Goal: Information Seeking & Learning: Find specific page/section

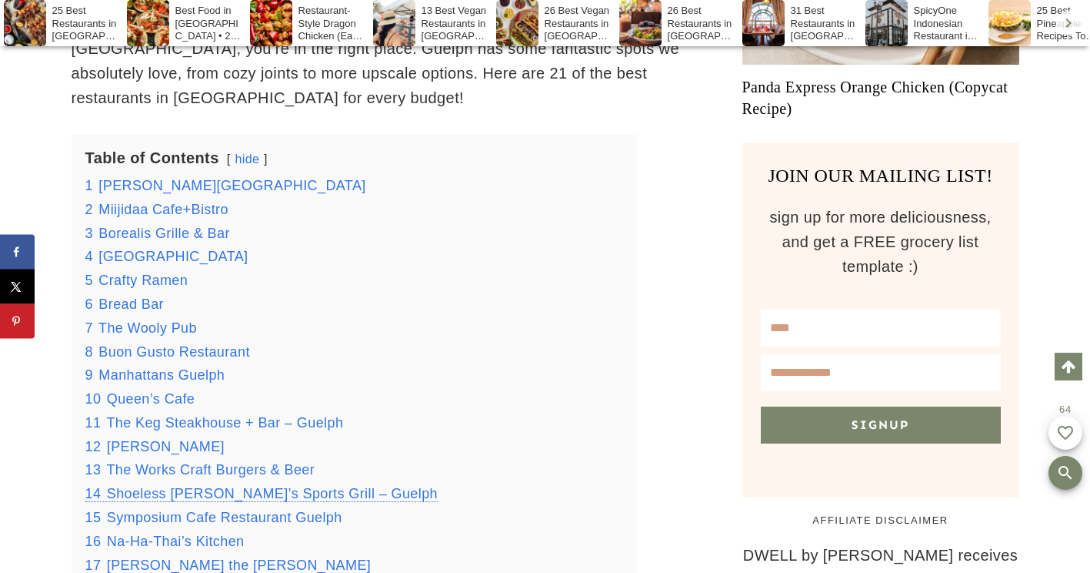
scroll to position [1293, 0]
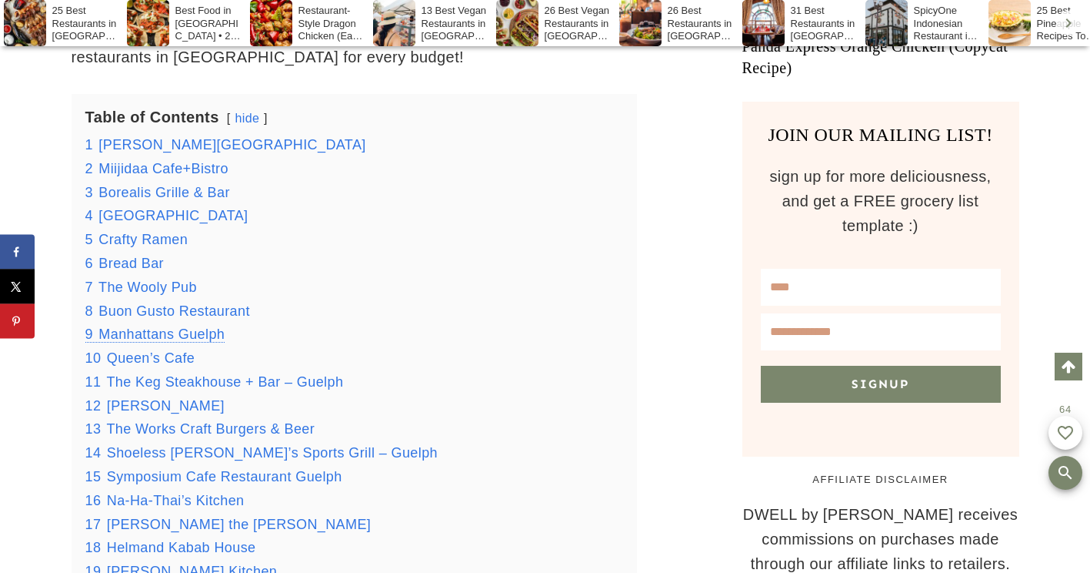
click at [179, 326] on span "Manhattans Guelph" at bounding box center [162, 333] width 126 height 15
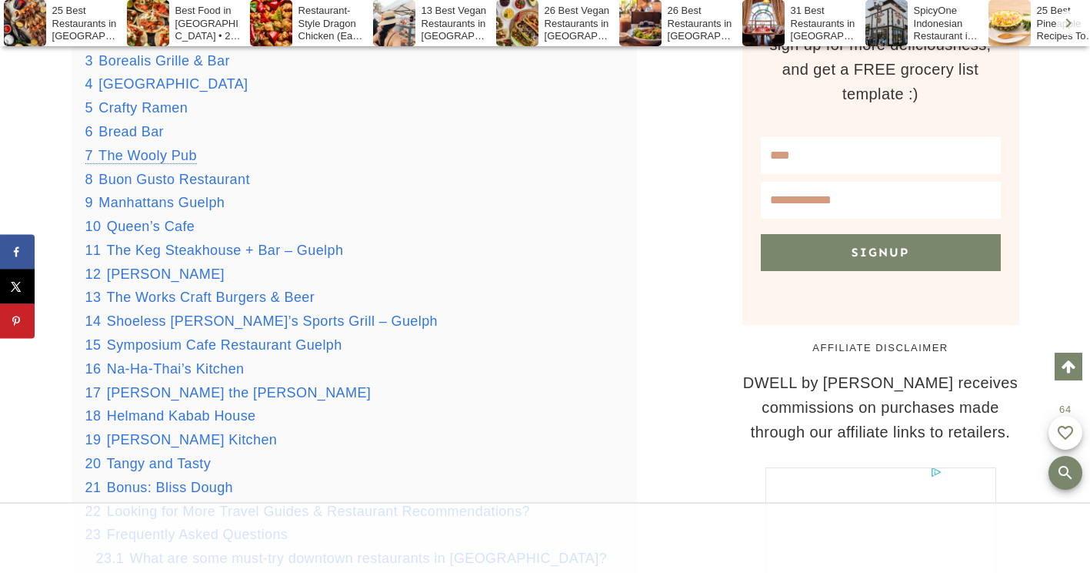
click at [165, 148] on span "The Wooly Pub" at bounding box center [148, 155] width 99 height 15
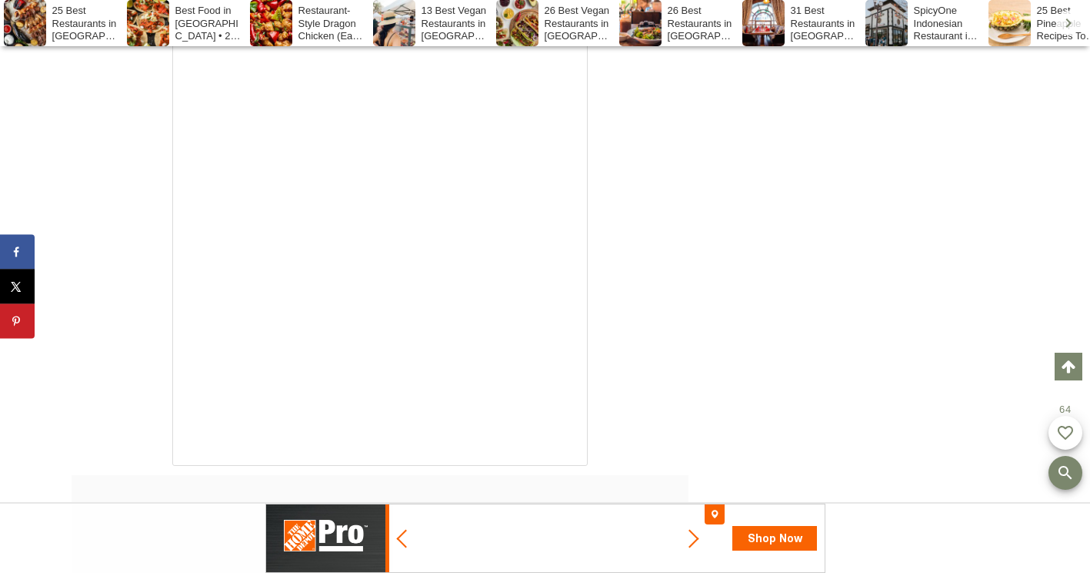
scroll to position [11600, 0]
